Goal: Information Seeking & Learning: Learn about a topic

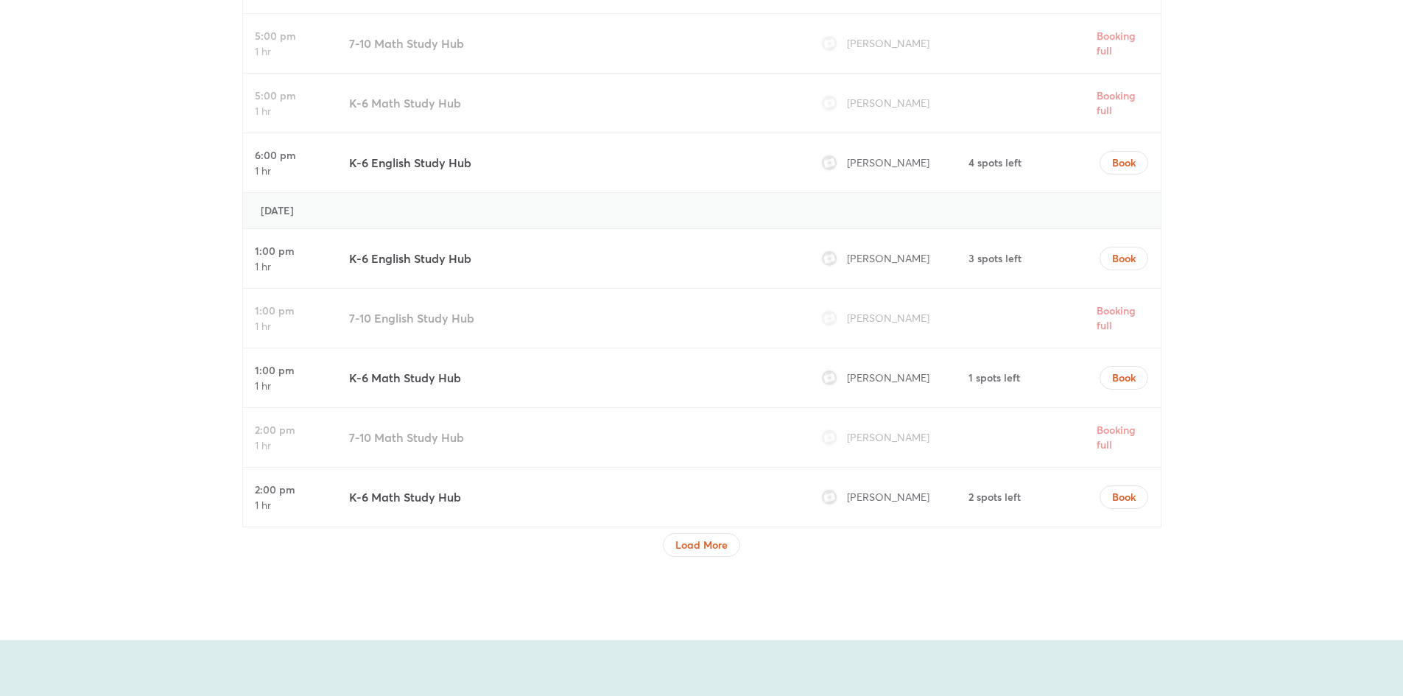
scroll to position [4781, 0]
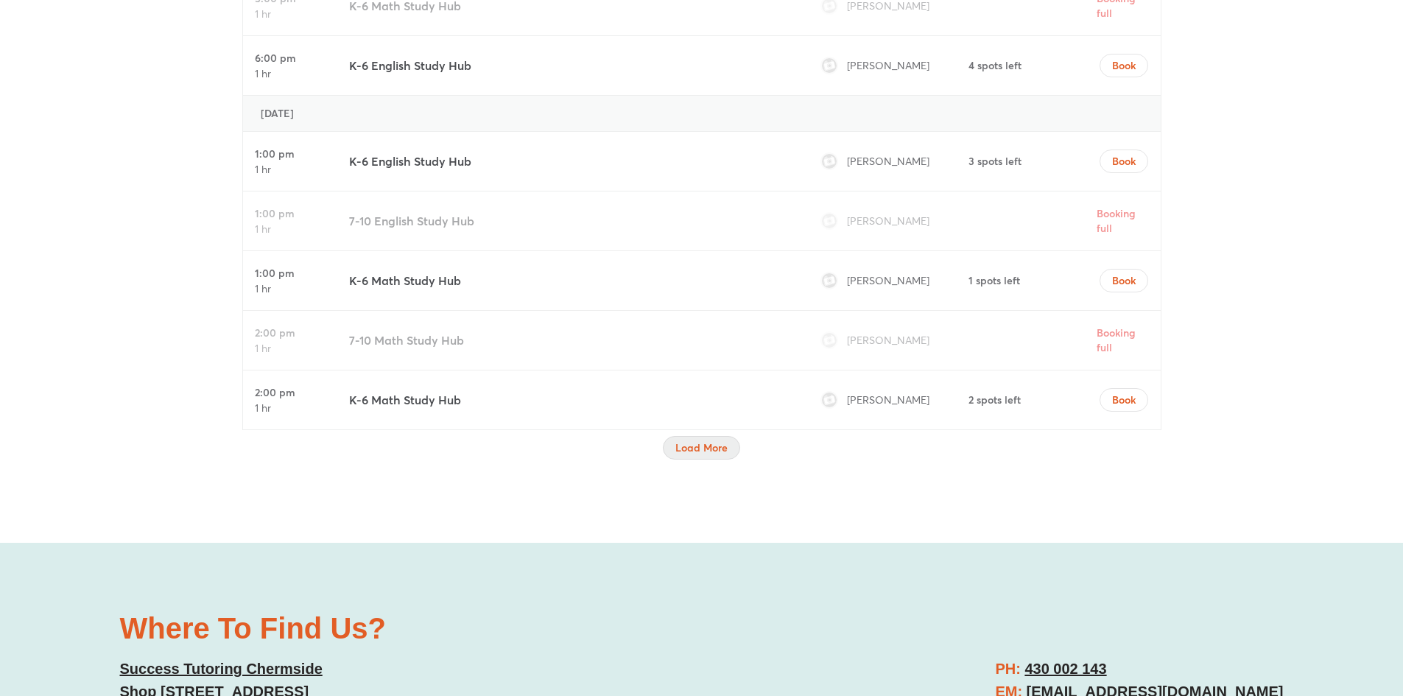
click at [687, 457] on button "Load More" at bounding box center [701, 448] width 77 height 24
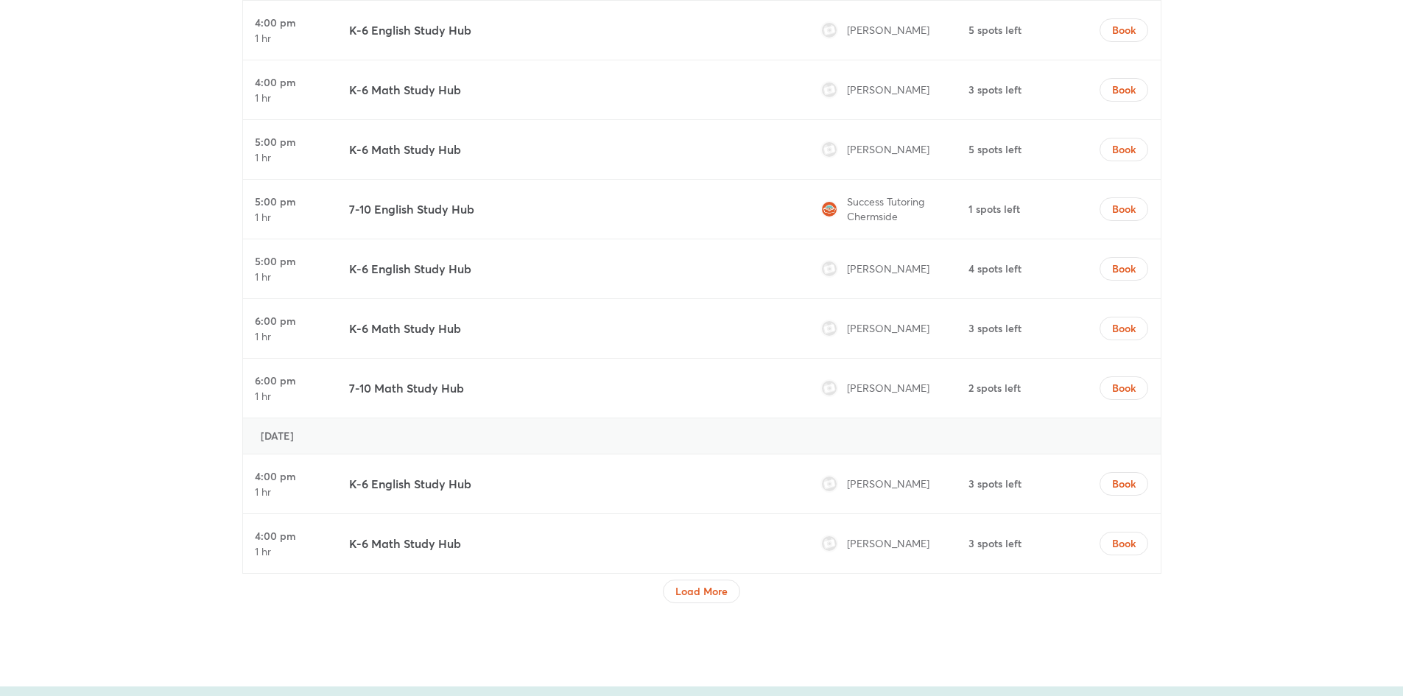
scroll to position [6033, 0]
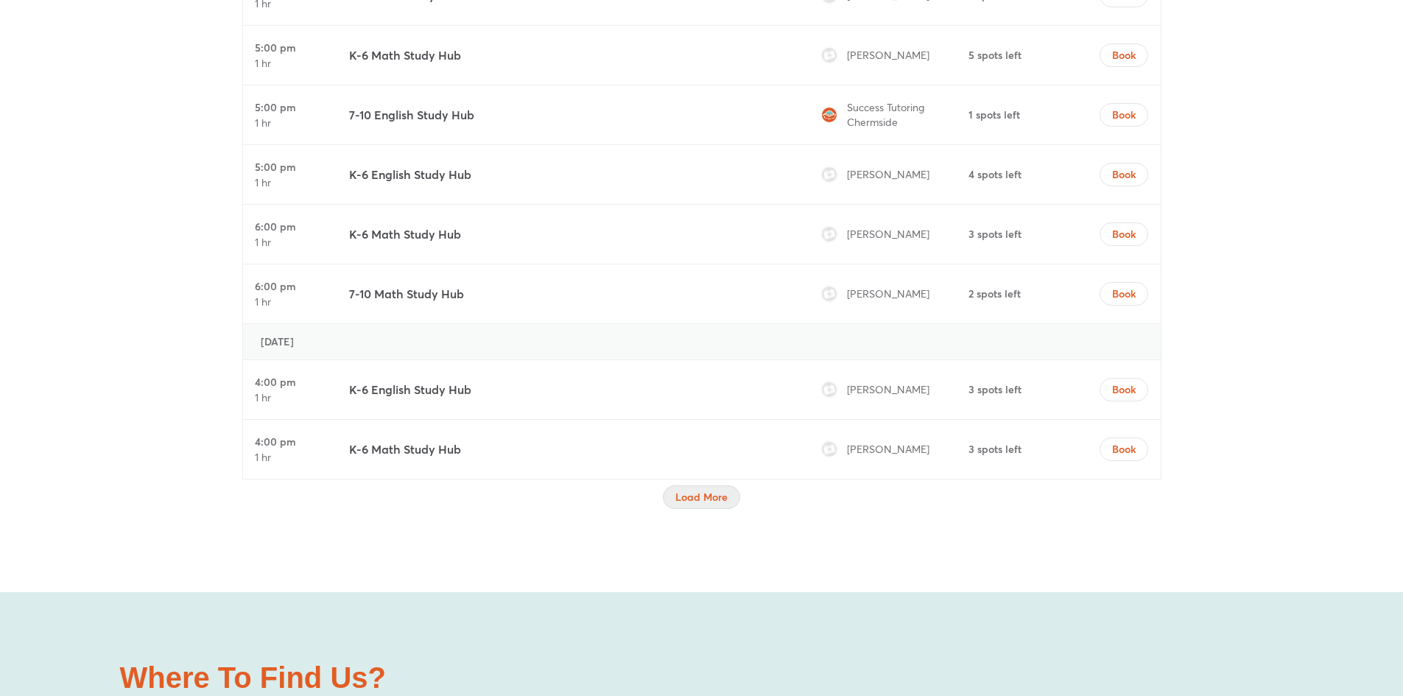
click at [728, 498] on button "Load More" at bounding box center [701, 497] width 77 height 24
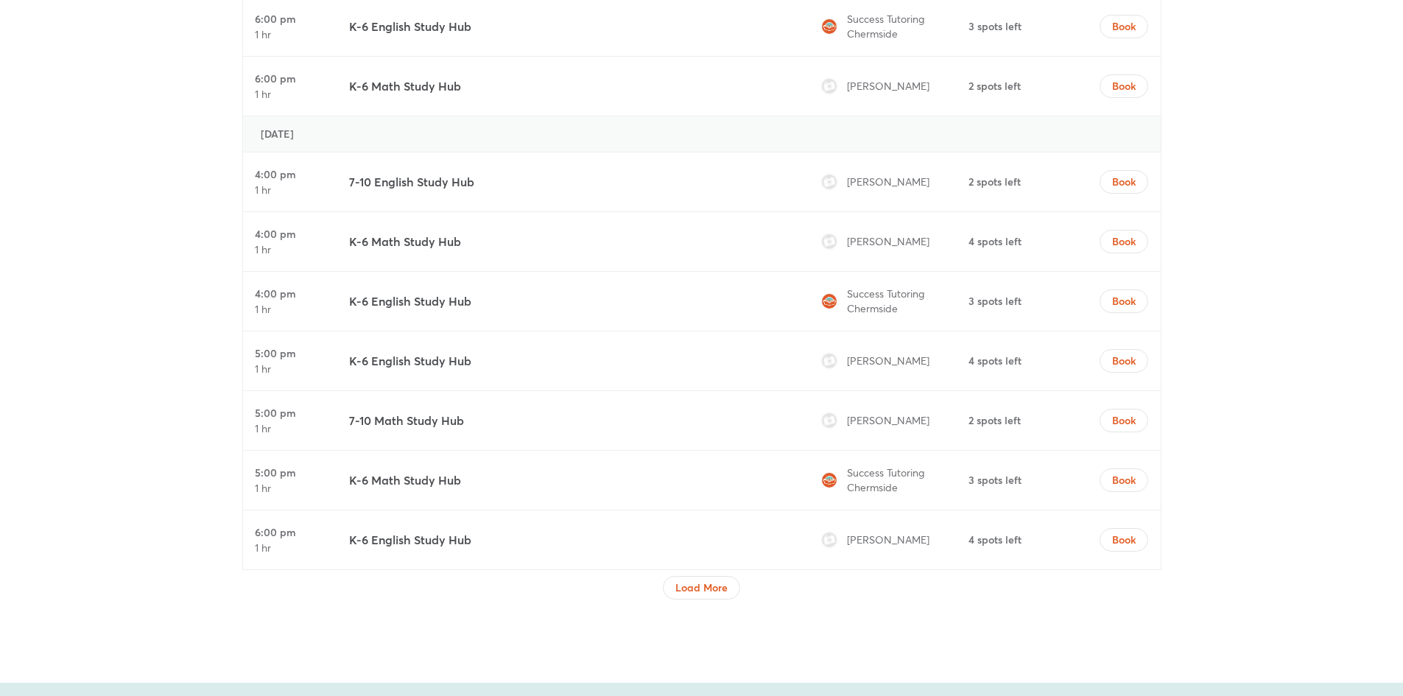
scroll to position [7211, 0]
click at [678, 588] on span "Load More" at bounding box center [701, 584] width 52 height 15
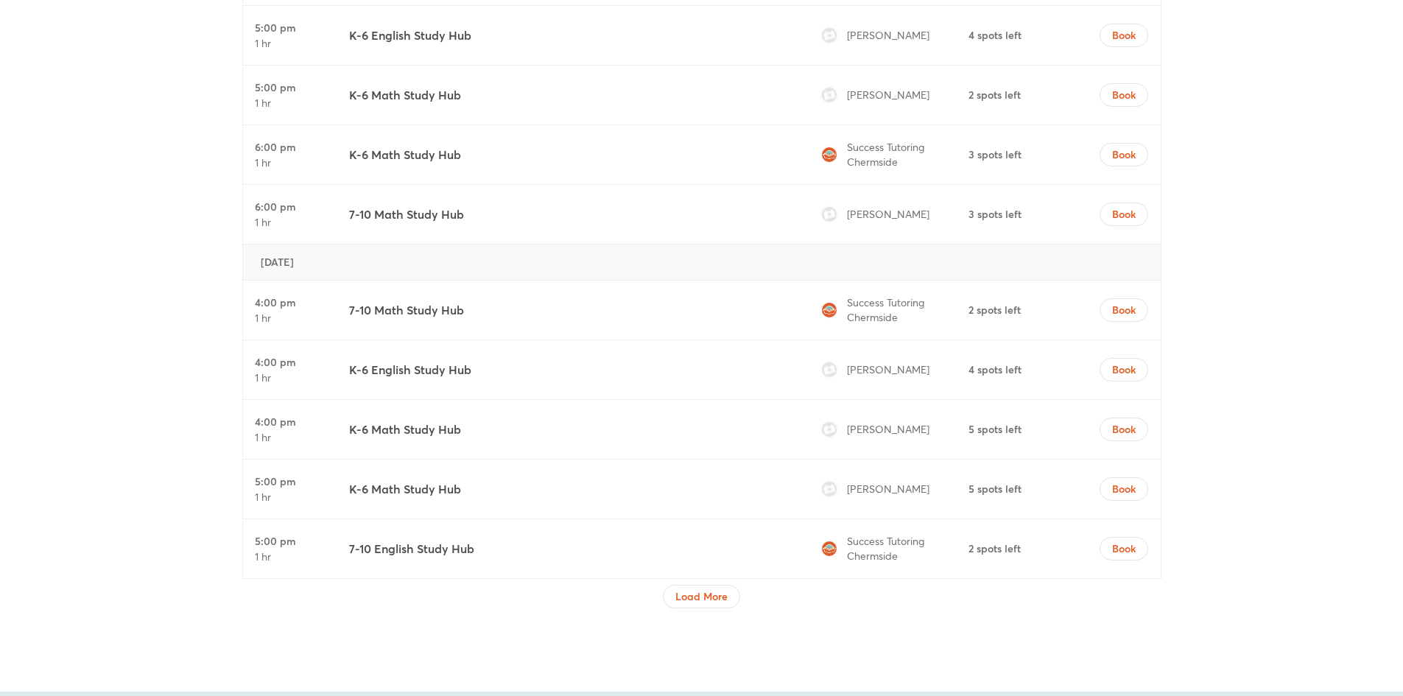
scroll to position [8684, 0]
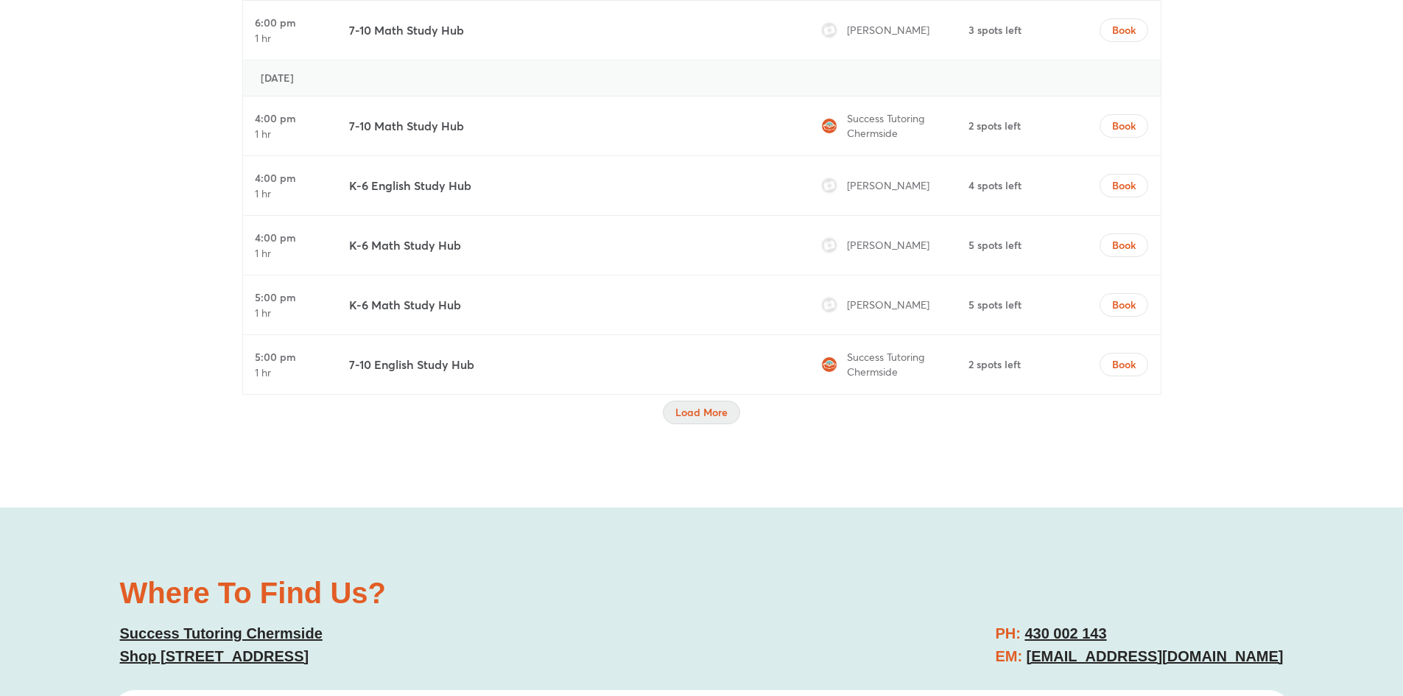
click at [695, 418] on span "Load More" at bounding box center [701, 412] width 52 height 15
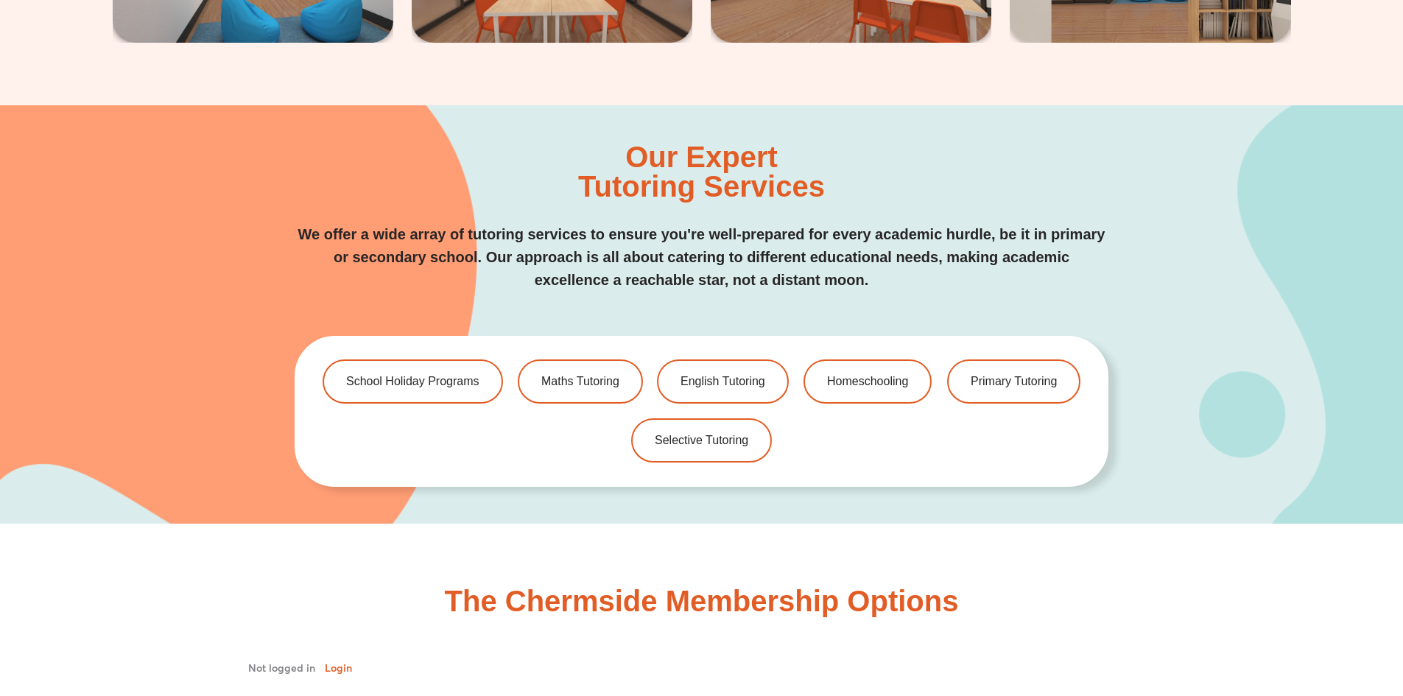
scroll to position [3223, 0]
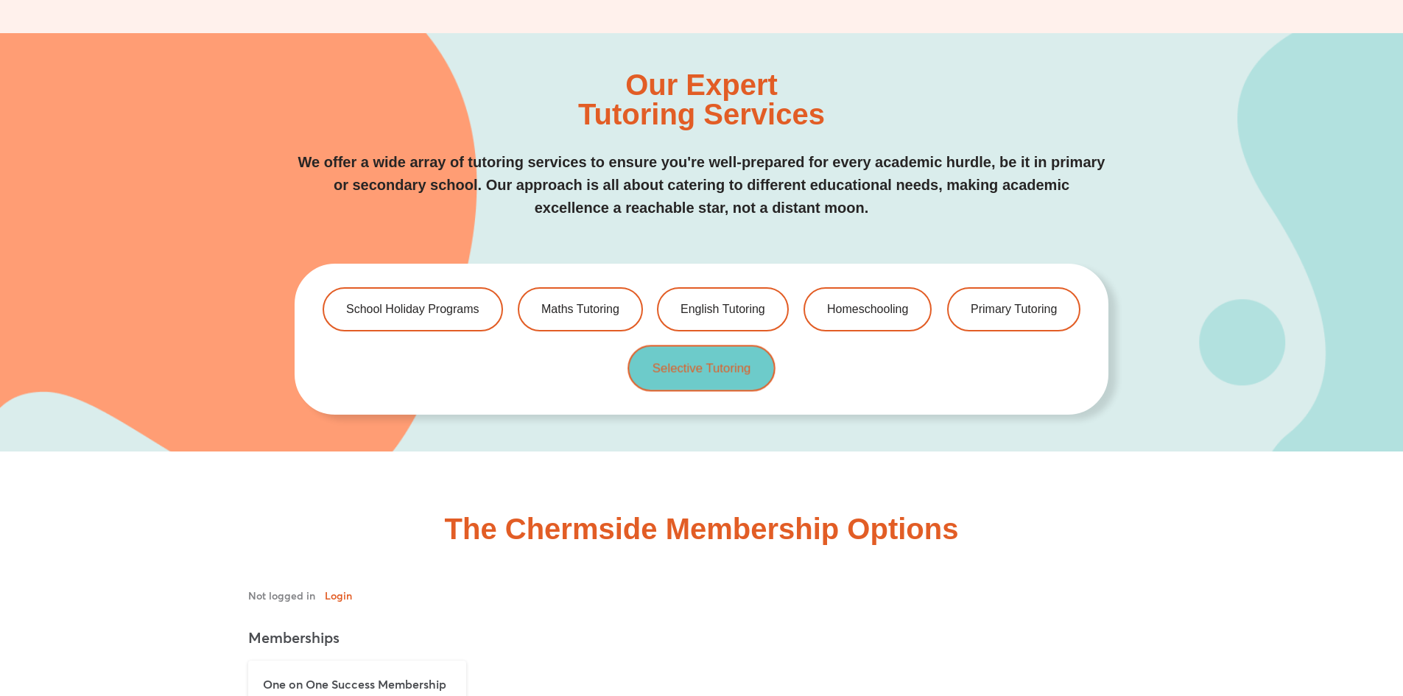
click at [715, 364] on span "Selective Tutoring" at bounding box center [701, 368] width 99 height 13
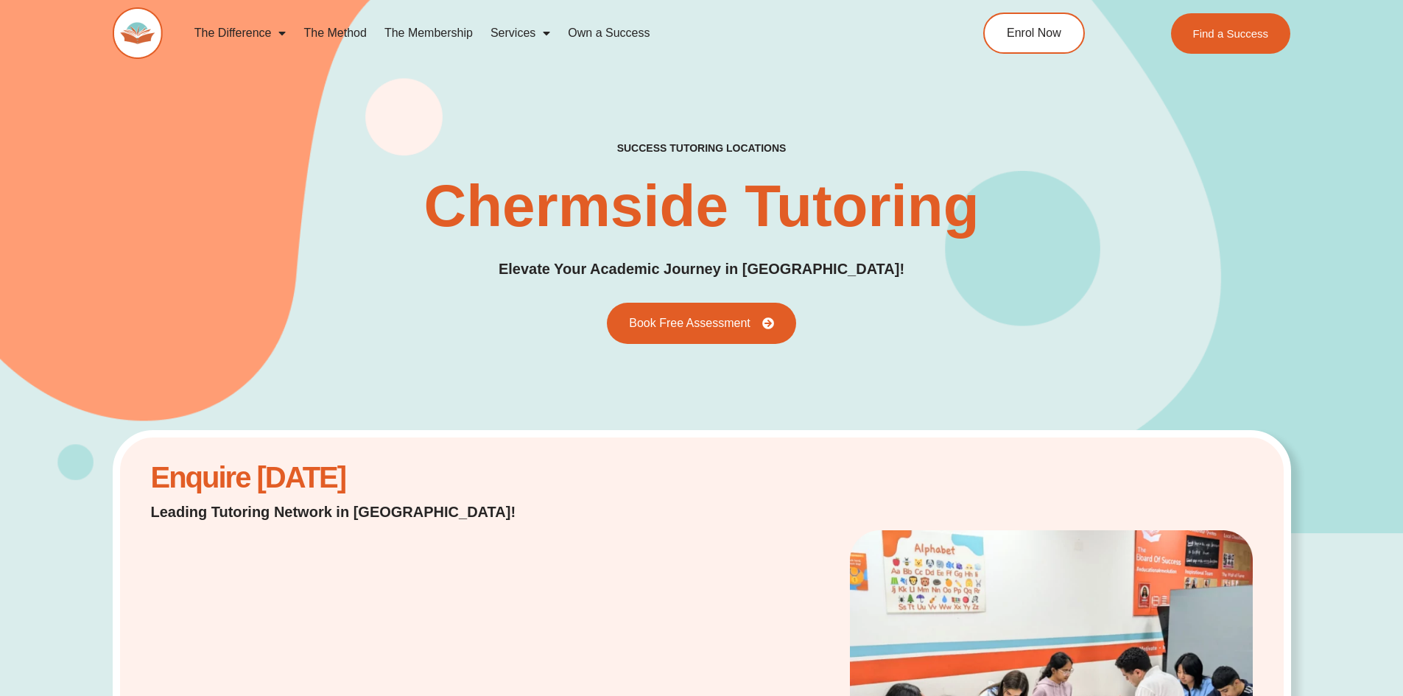
click at [331, 27] on link "The Method" at bounding box center [335, 33] width 80 height 34
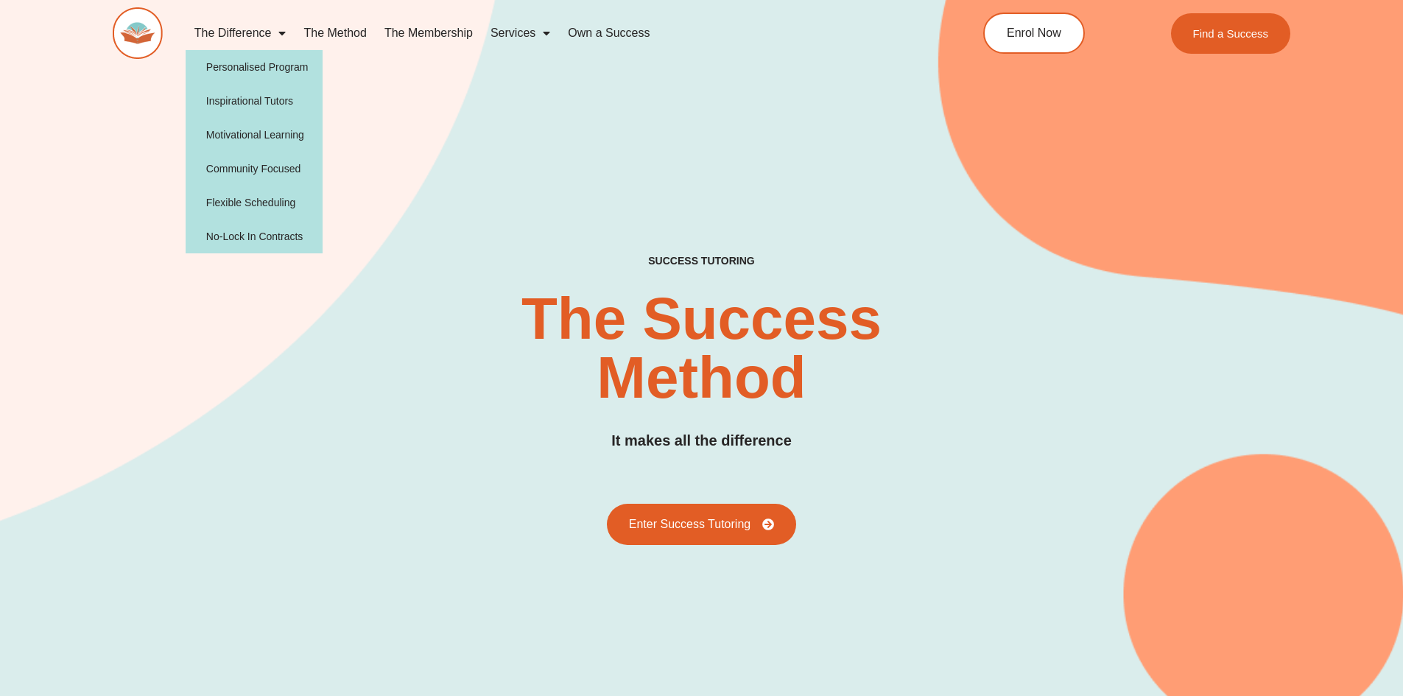
click at [278, 39] on span "Menu" at bounding box center [278, 33] width 15 height 27
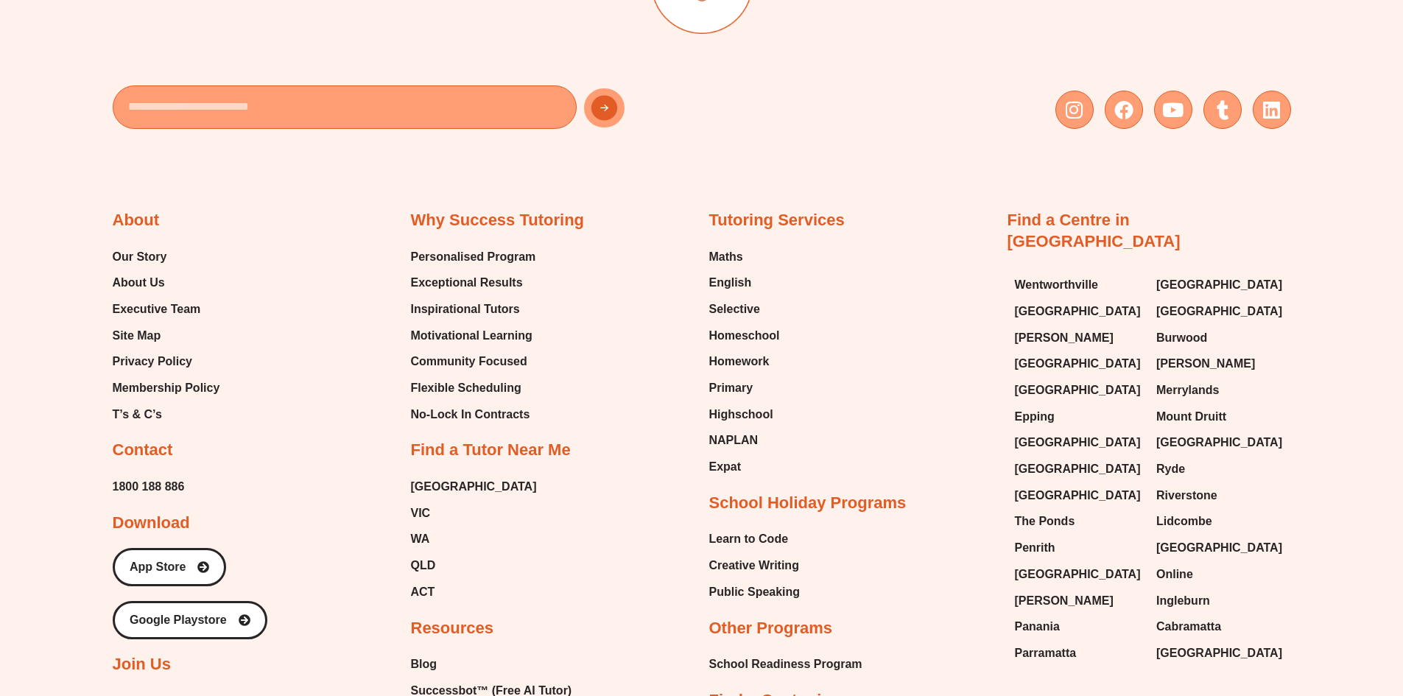
scroll to position [4830, 0]
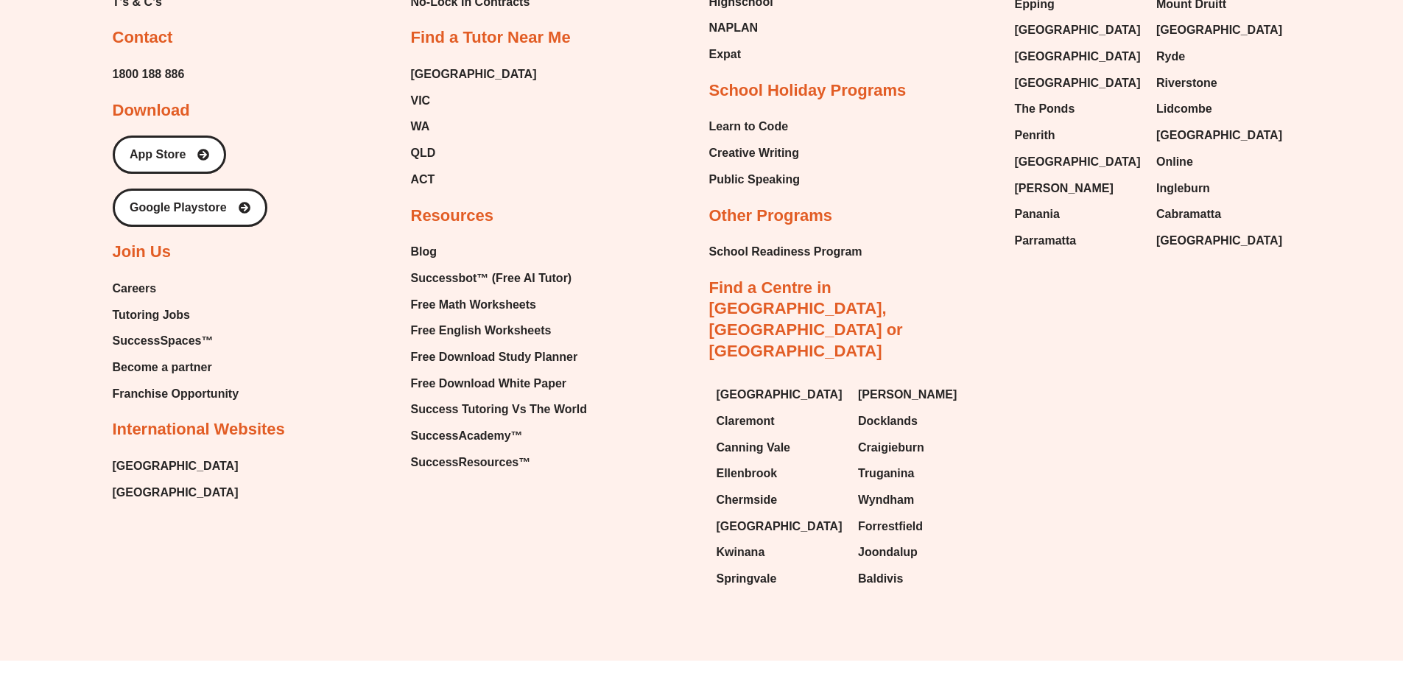
click at [152, 292] on span "Careers" at bounding box center [135, 289] width 44 height 22
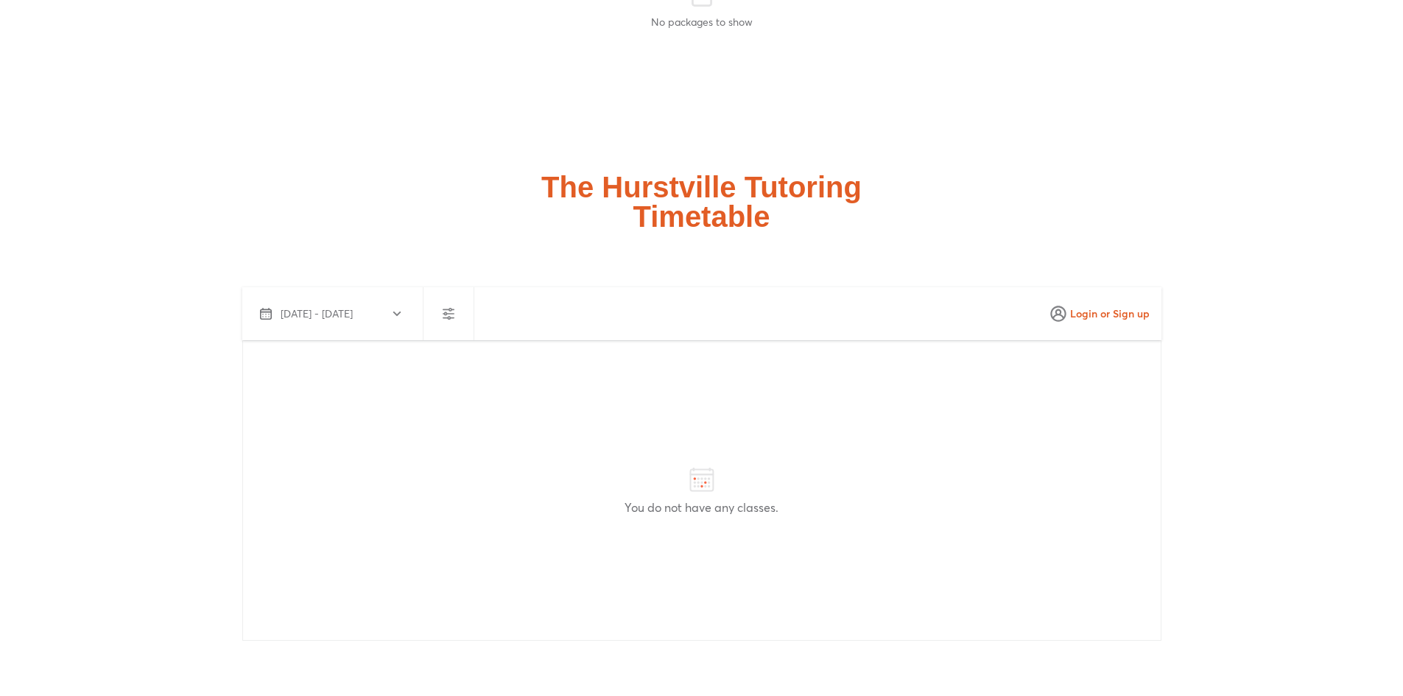
scroll to position [3954, 0]
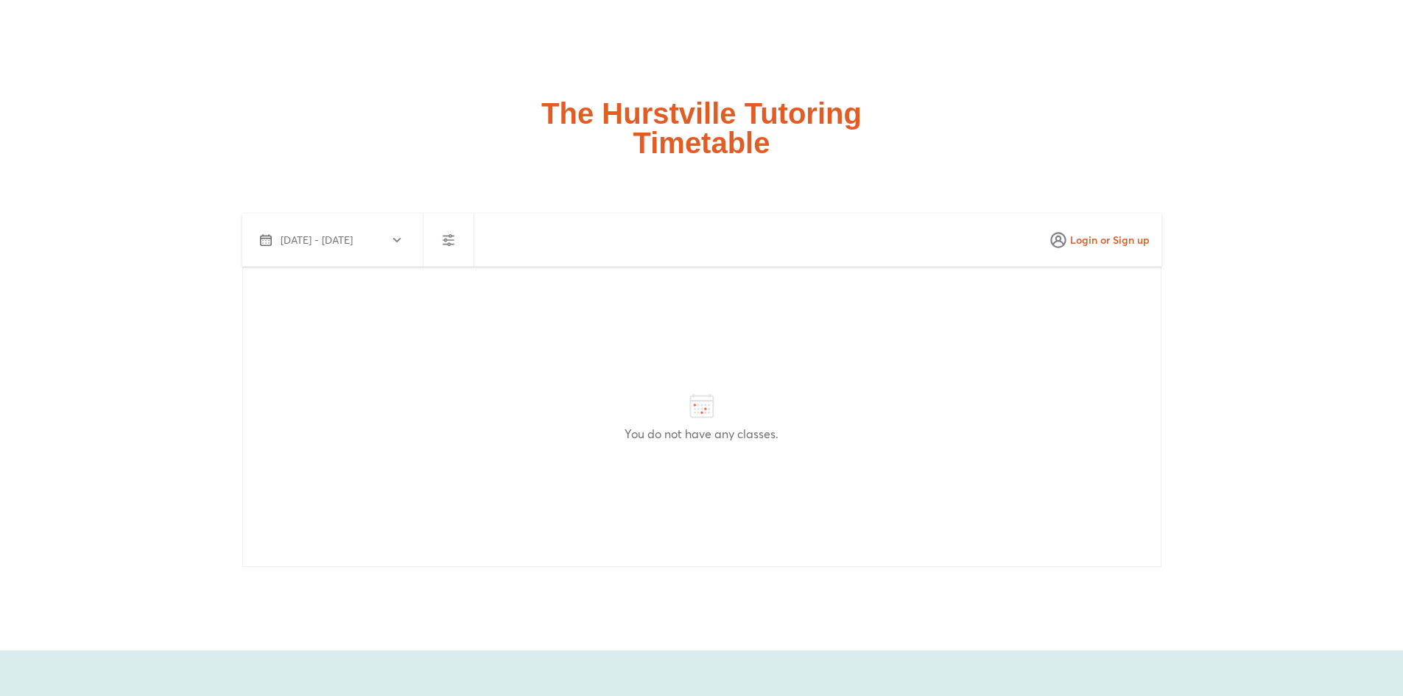
click at [398, 242] on use "button" at bounding box center [396, 240] width 8 height 4
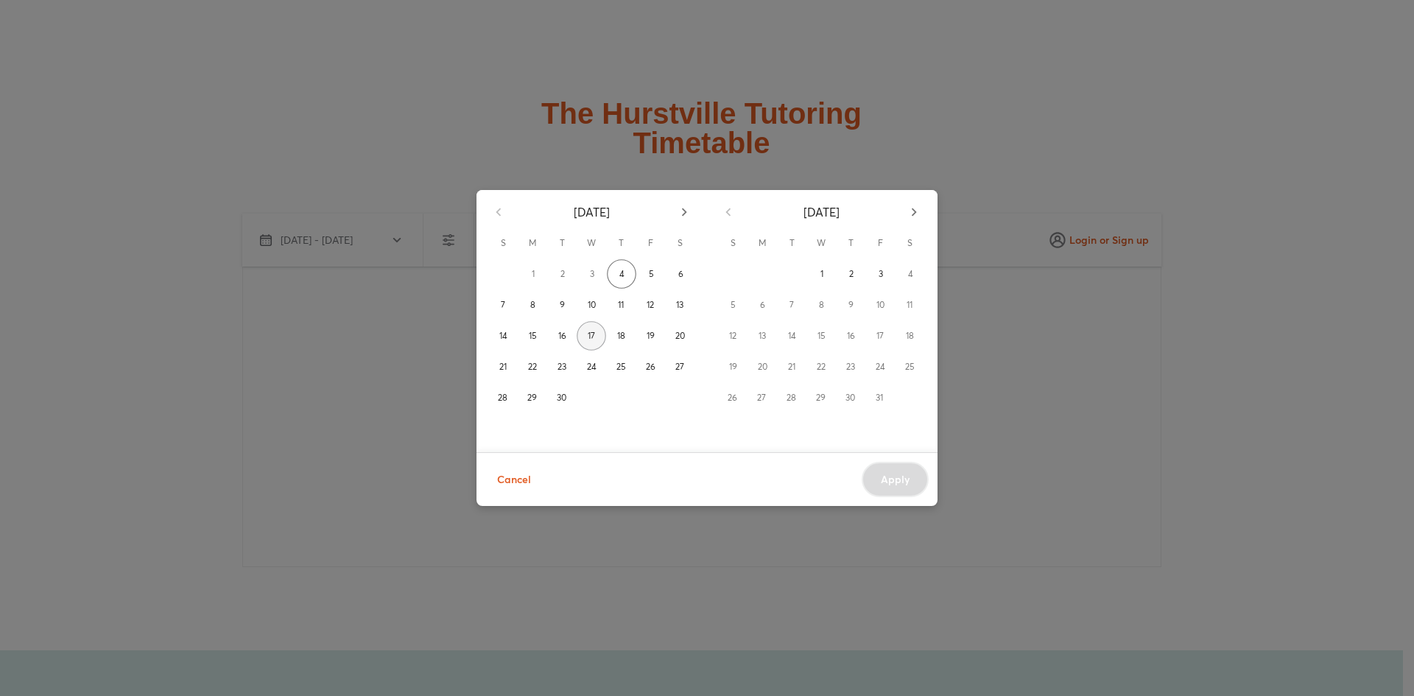
click at [590, 332] on span "17" at bounding box center [591, 335] width 7 height 15
click at [657, 362] on button "26" at bounding box center [649, 366] width 29 height 29
click at [884, 479] on span "Apply" at bounding box center [895, 479] width 29 height 15
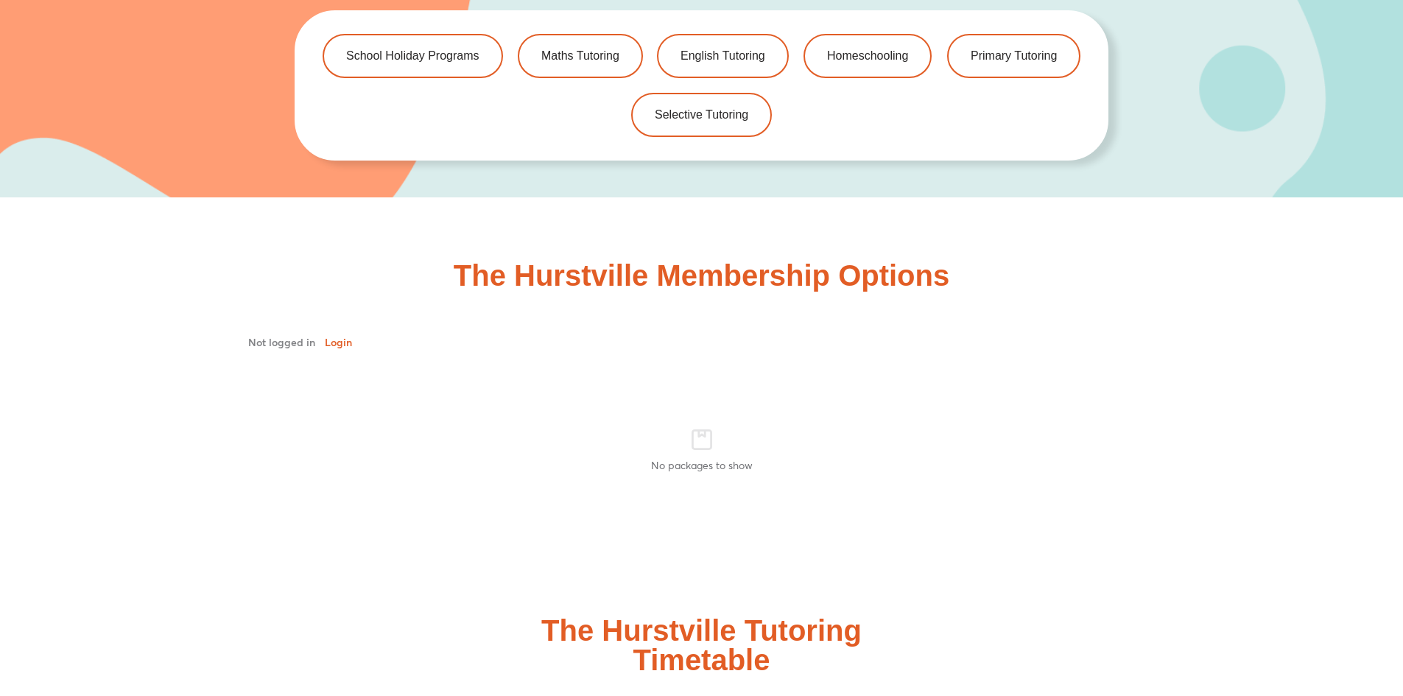
scroll to position [3365, 0]
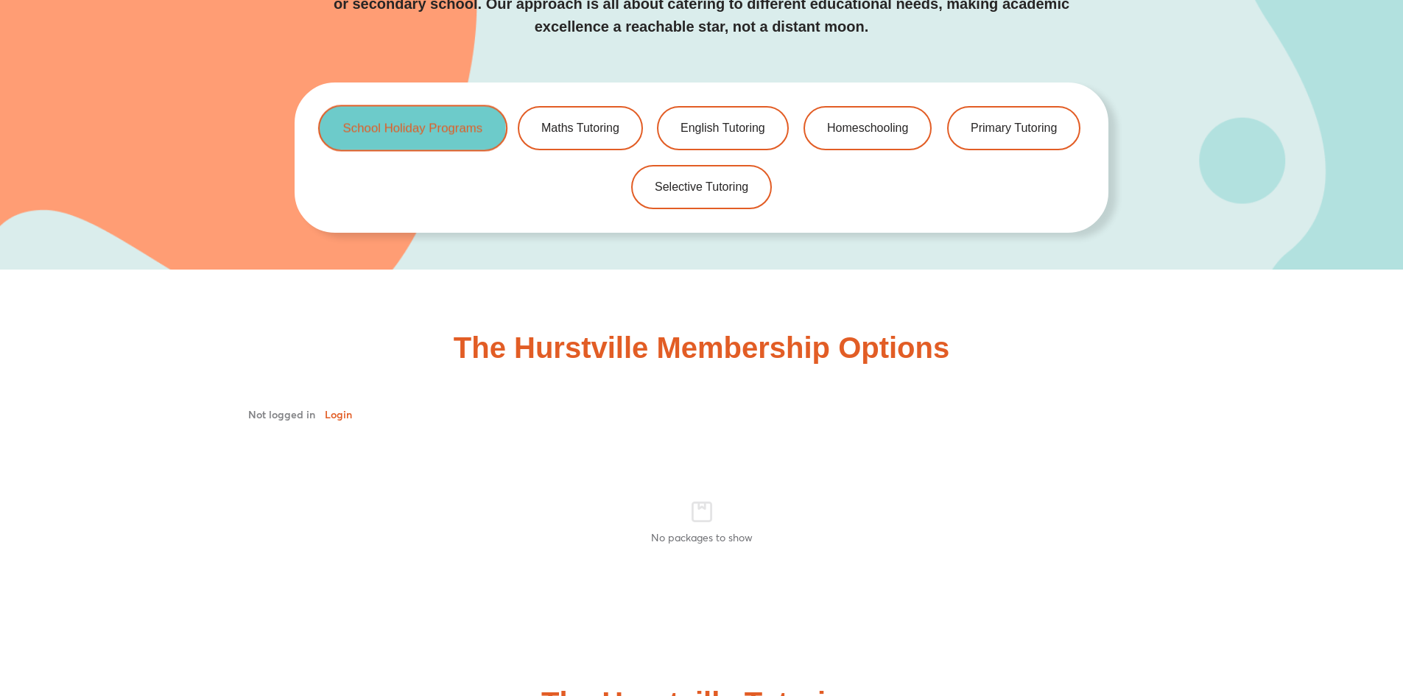
click at [444, 133] on span "School Holiday Programs" at bounding box center [413, 128] width 140 height 13
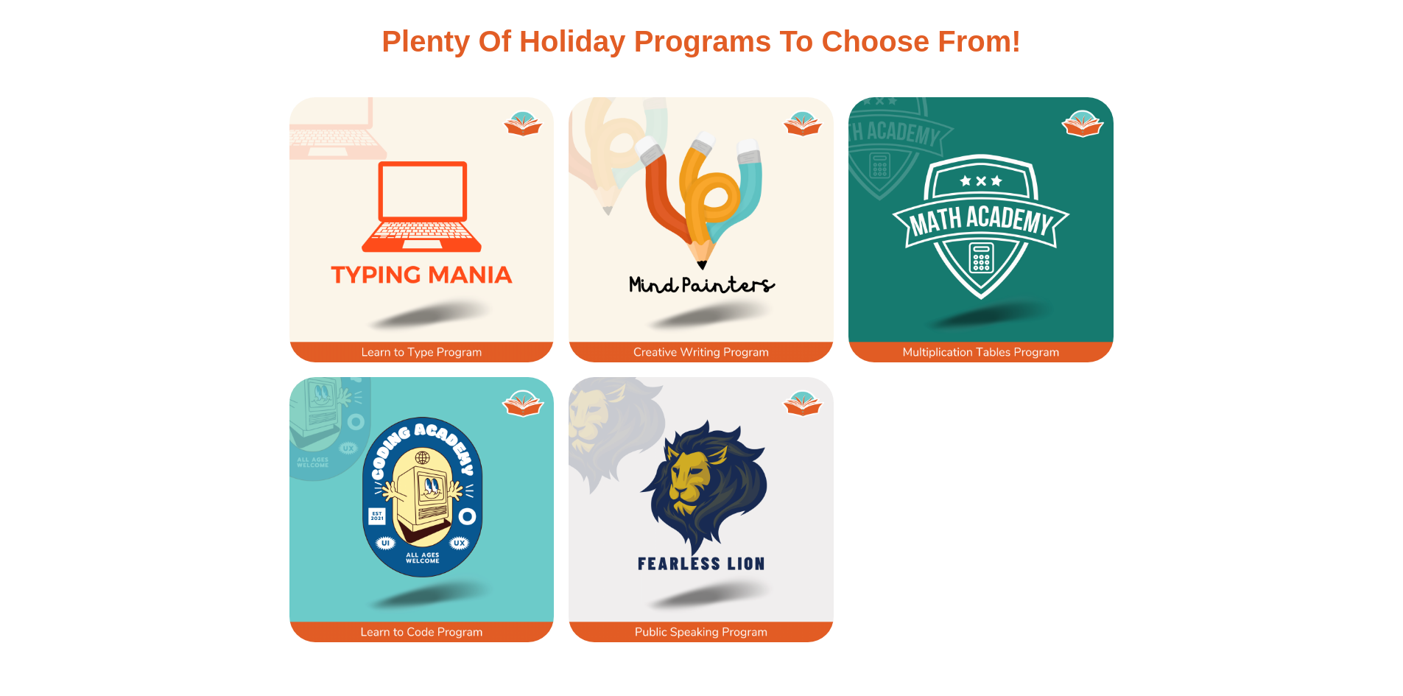
scroll to position [1105, 0]
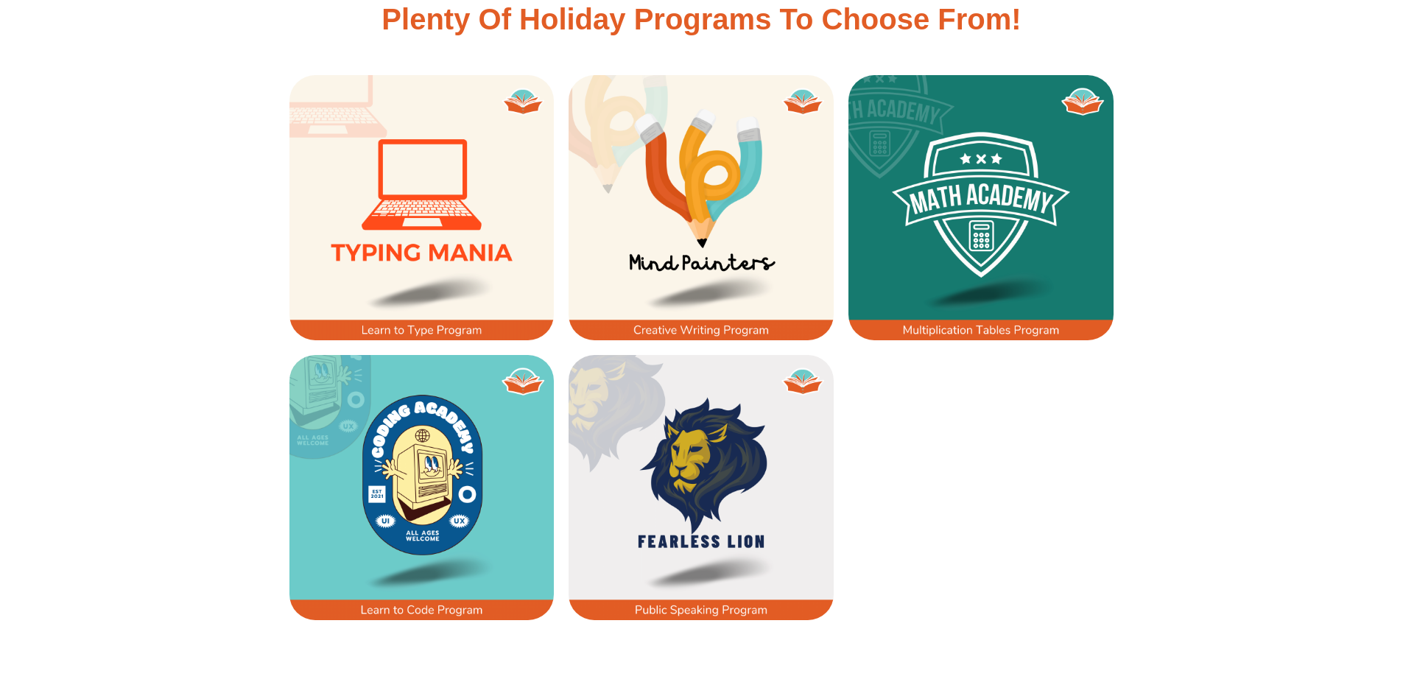
click at [460, 224] on img at bounding box center [421, 207] width 265 height 265
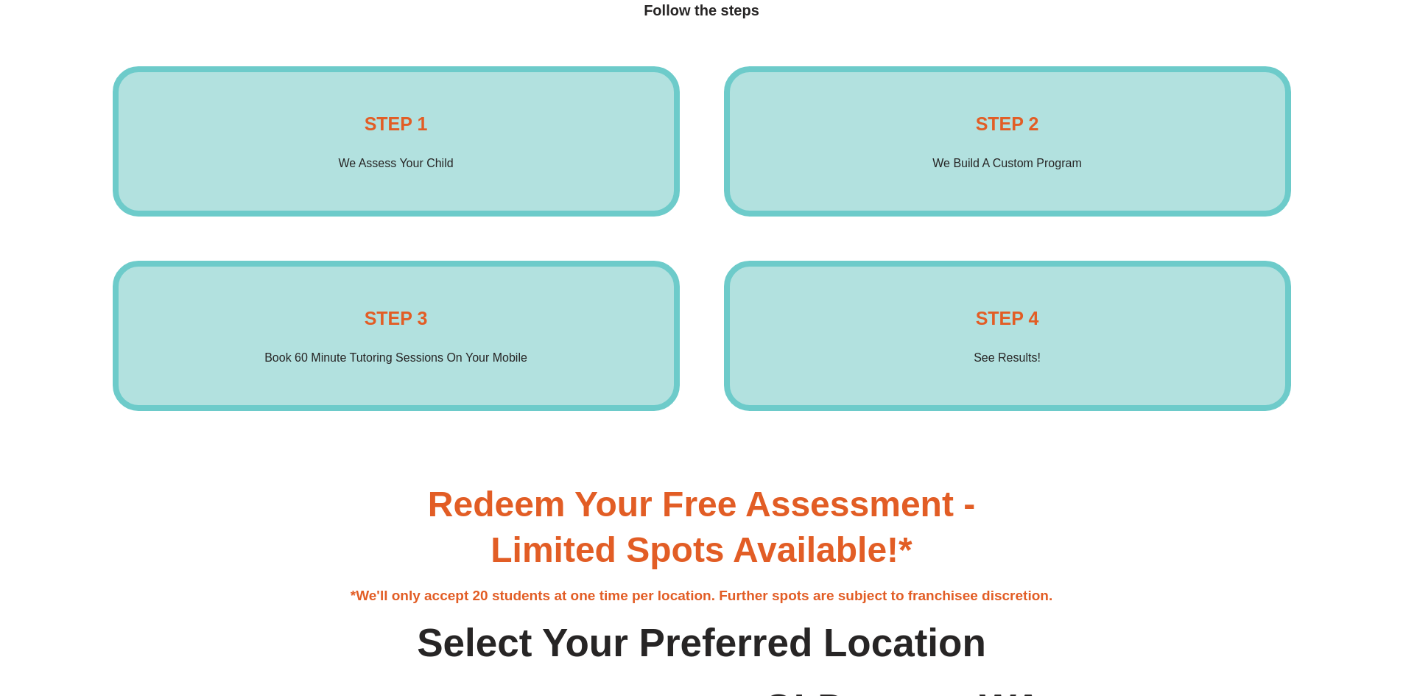
scroll to position [2943, 0]
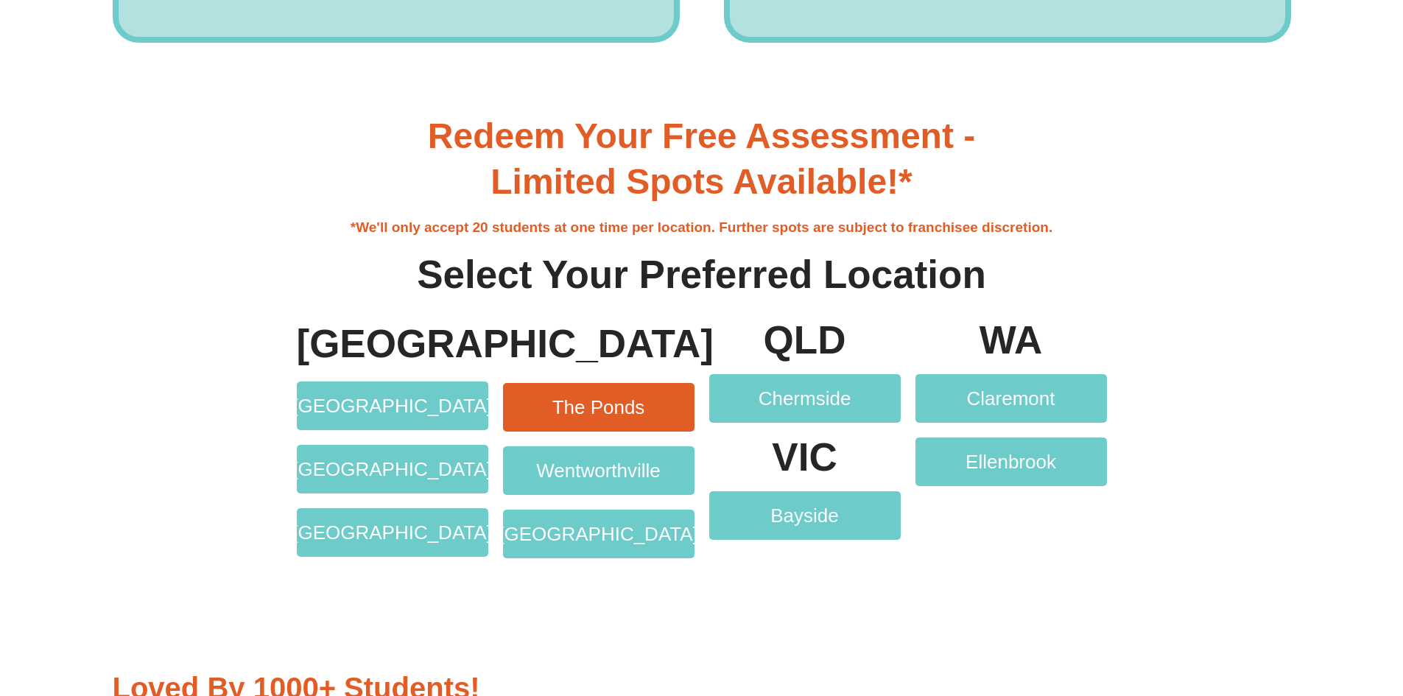
click at [585, 408] on span "The Ponds" at bounding box center [598, 407] width 93 height 19
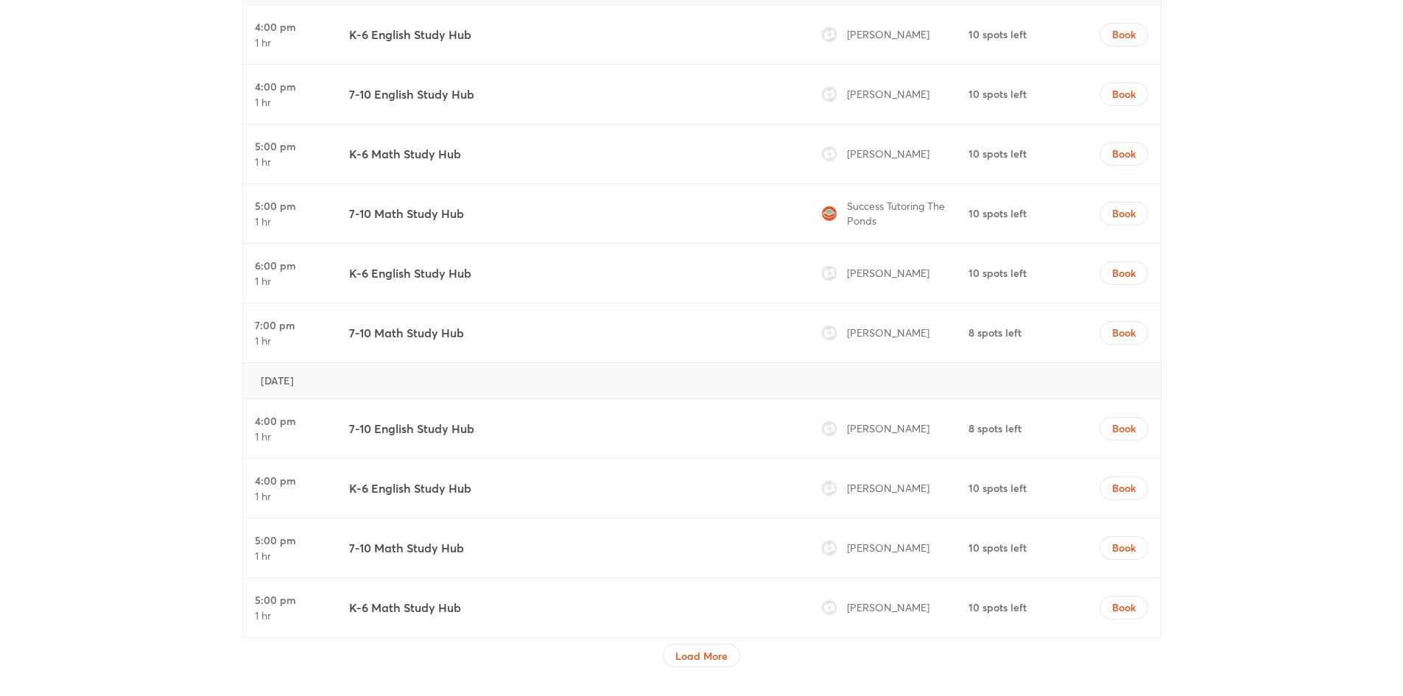
scroll to position [4741, 0]
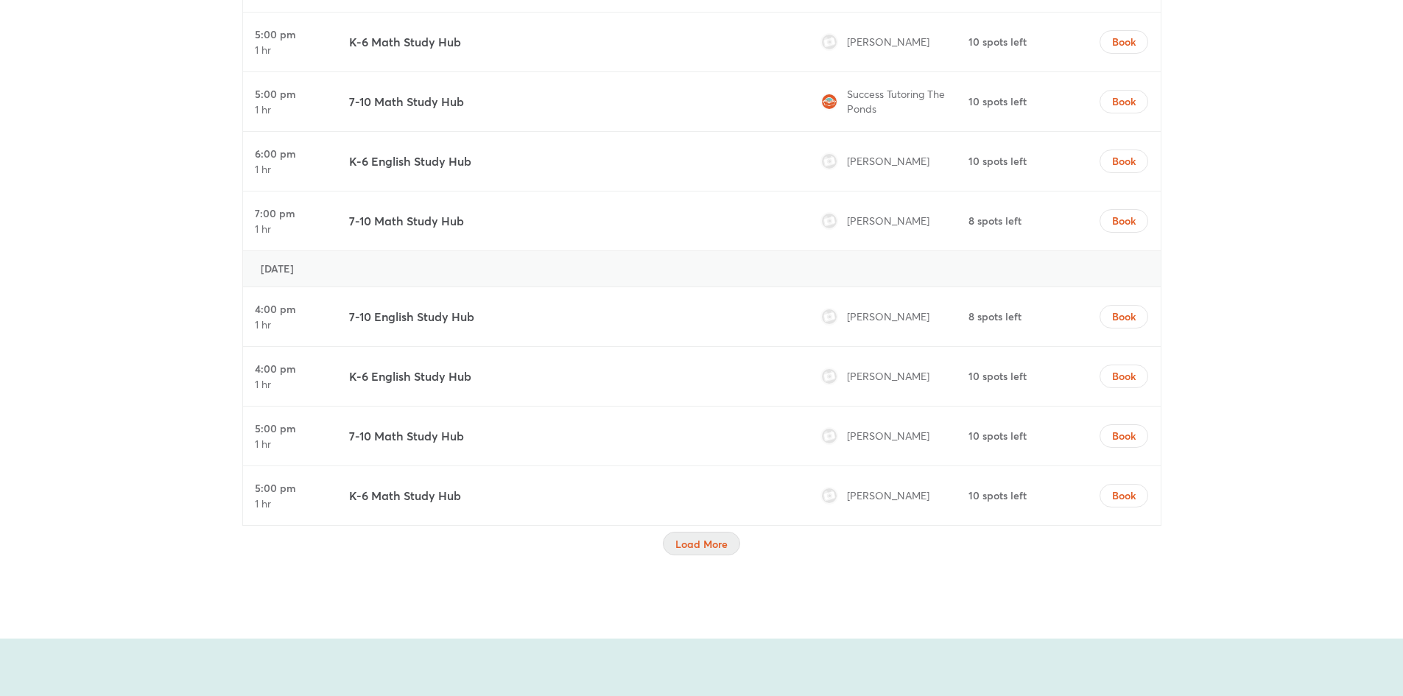
click at [707, 549] on span "Load More" at bounding box center [701, 544] width 52 height 15
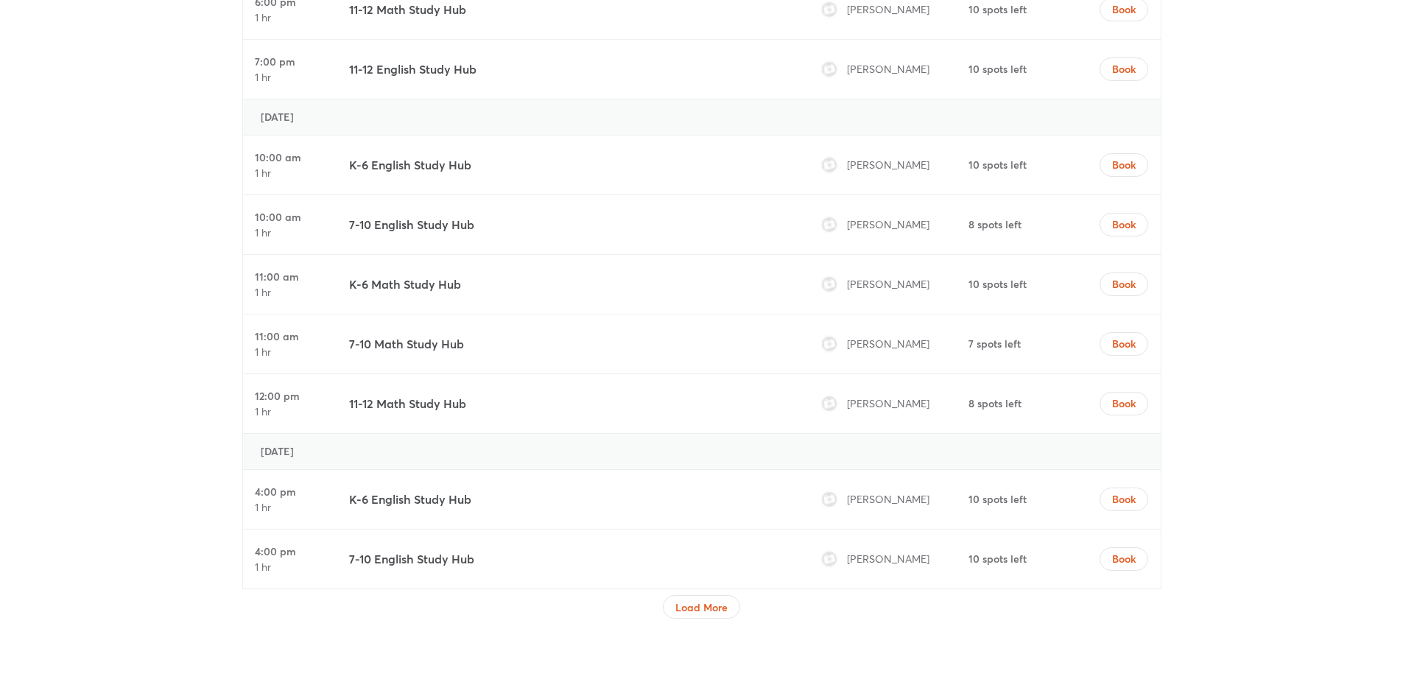
scroll to position [5992, 0]
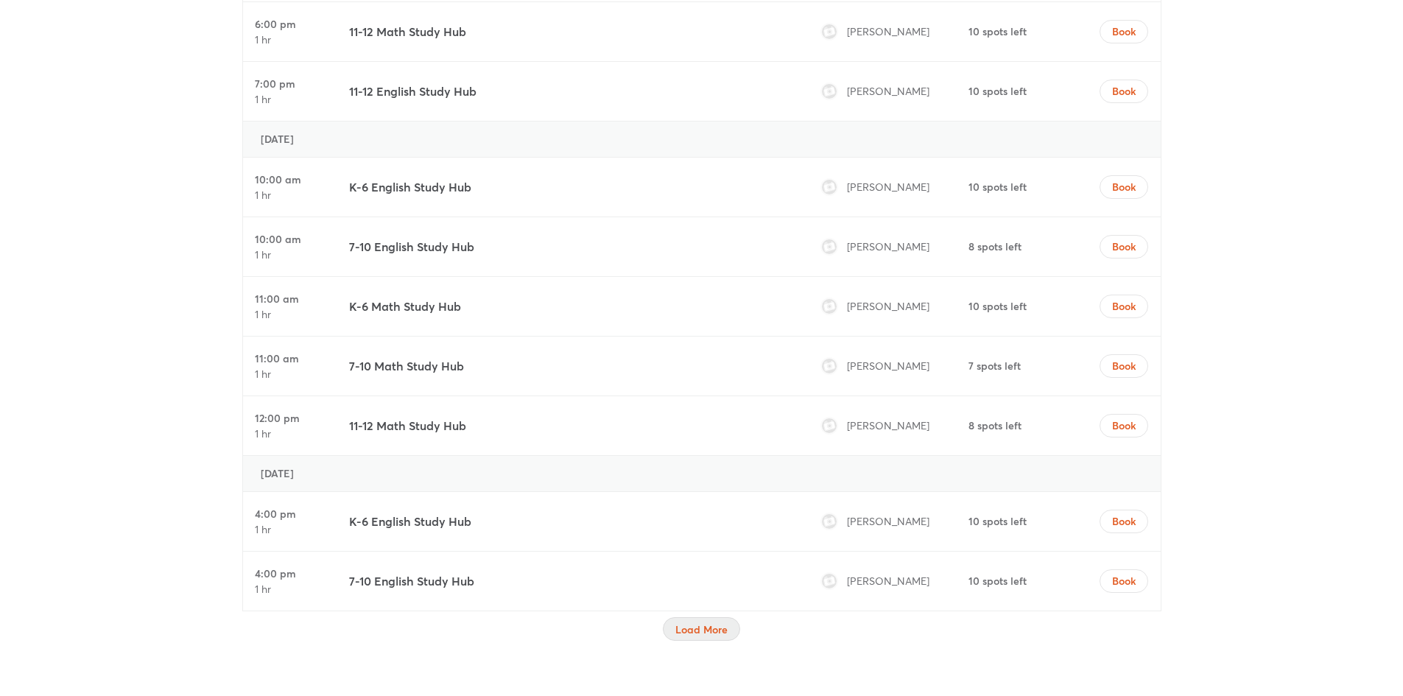
click at [714, 634] on span "Load More" at bounding box center [701, 629] width 52 height 15
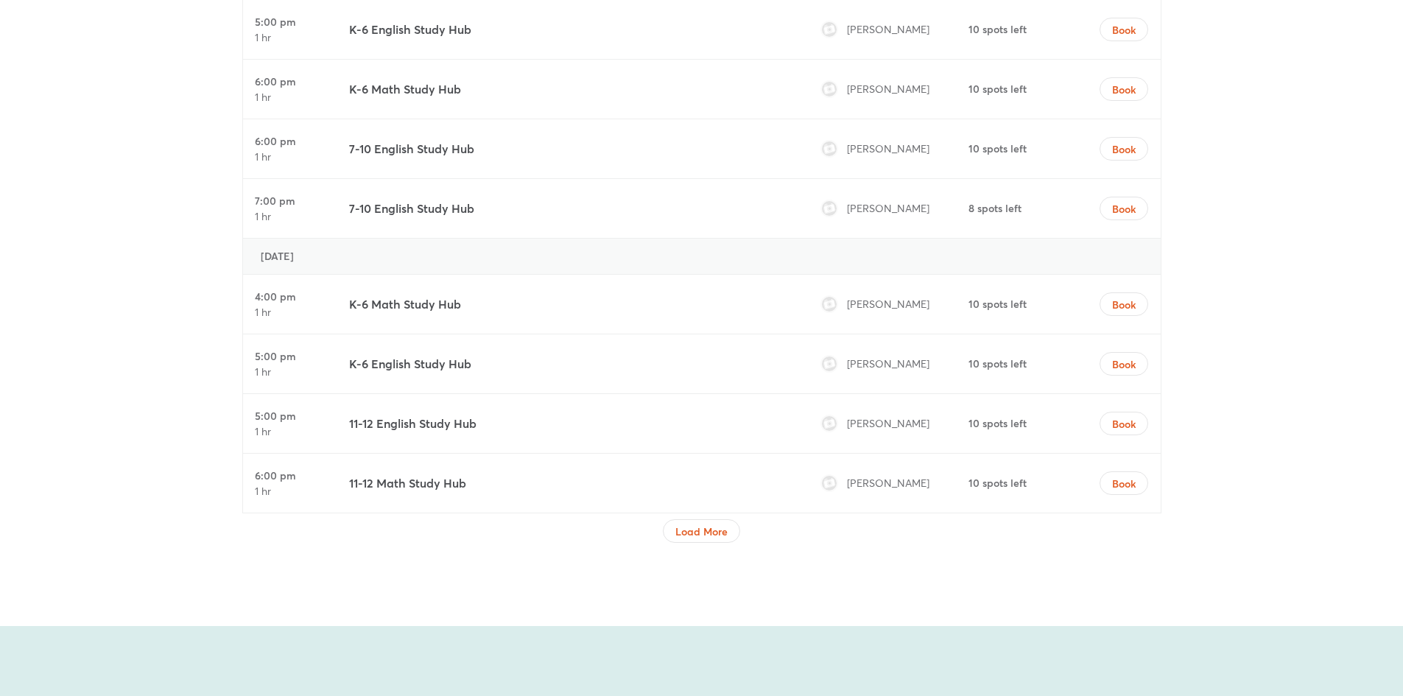
scroll to position [7686, 0]
